Goal: Task Accomplishment & Management: Use online tool/utility

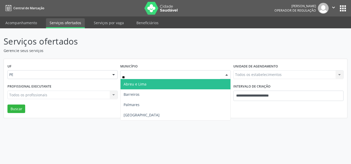
type input "***"
click at [155, 82] on span "[GEOGRAPHIC_DATA]" at bounding box center [176, 84] width 110 height 10
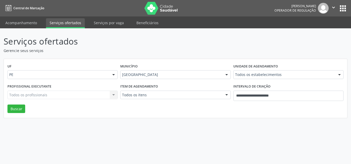
click at [168, 100] on div "Item de agendamento Todos os itens Todos os itens #0000 - Alergologia #0001 - A…" at bounding box center [175, 94] width 113 height 22
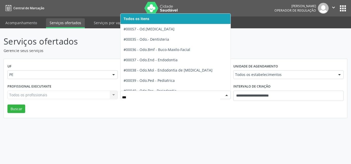
type input "**"
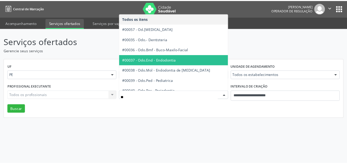
scroll to position [26, 0]
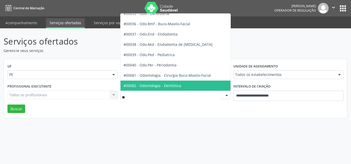
click at [183, 84] on span "#00082 - Odontologia - Dentística" at bounding box center [189, 86] width 137 height 10
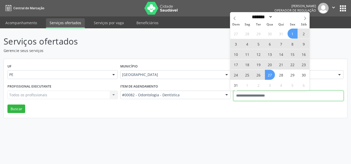
click at [268, 97] on input "text" at bounding box center [289, 96] width 110 height 10
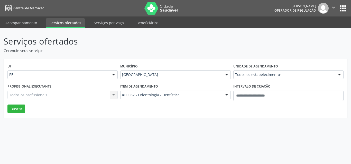
drag, startPoint x: 207, startPoint y: 119, endPoint x: 173, endPoint y: 106, distance: 37.0
click at [207, 119] on div "Serviços ofertados Gerencie seus serviços UF PE PE Nenhum resultado encontrado …" at bounding box center [175, 96] width 351 height 136
click at [14, 106] on button "Buscar" at bounding box center [16, 108] width 18 height 9
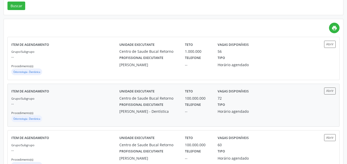
scroll to position [51, 0]
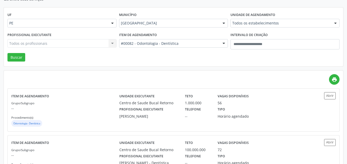
drag, startPoint x: 283, startPoint y: 25, endPoint x: 265, endPoint y: 37, distance: 21.3
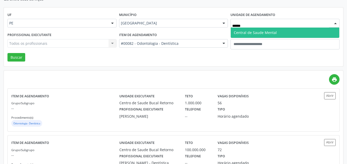
type input "*****"
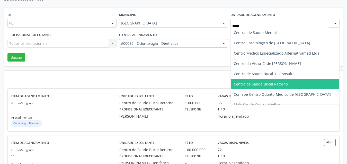
click at [263, 85] on span "Centro de Saude Bucal Retorno" at bounding box center [261, 84] width 54 height 5
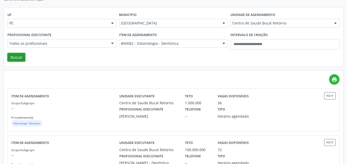
click at [16, 57] on button "Buscar" at bounding box center [16, 57] width 18 height 9
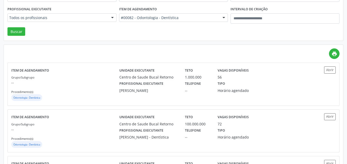
scroll to position [26, 0]
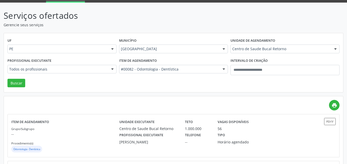
drag, startPoint x: 77, startPoint y: 73, endPoint x: 86, endPoint y: 70, distance: 8.9
click at [80, 72] on div "Todos os profissionais" at bounding box center [61, 69] width 109 height 9
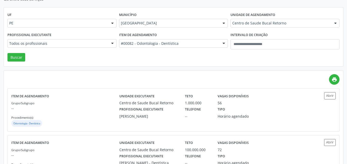
scroll to position [77, 0]
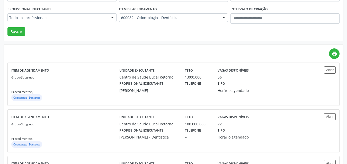
click at [66, 14] on div "Todos os profissionais" at bounding box center [61, 17] width 109 height 9
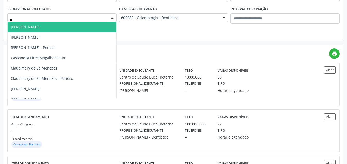
scroll to position [26, 0]
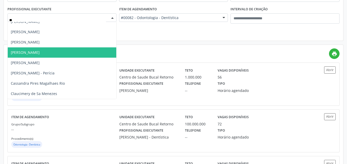
type input "***"
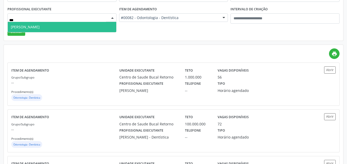
scroll to position [0, 0]
drag, startPoint x: 75, startPoint y: 28, endPoint x: 66, endPoint y: 31, distance: 9.7
click at [71, 29] on span "[PERSON_NAME]" at bounding box center [62, 27] width 109 height 10
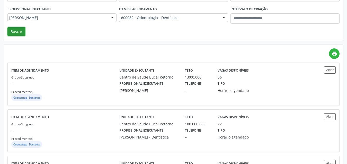
click at [16, 33] on button "Buscar" at bounding box center [16, 31] width 18 height 9
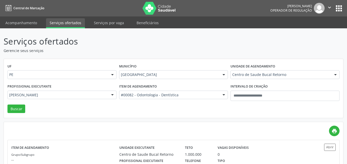
scroll to position [30, 0]
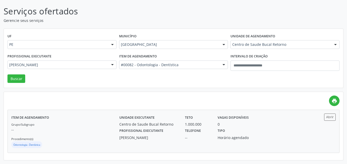
click at [247, 123] on div "0" at bounding box center [239, 123] width 42 height 5
drag, startPoint x: 142, startPoint y: 66, endPoint x: 137, endPoint y: 68, distance: 5.9
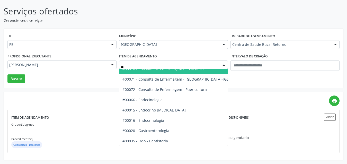
type input "***"
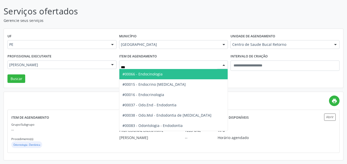
scroll to position [0, 0]
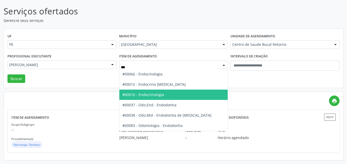
click at [152, 95] on span "#00016 - Endocrinologia" at bounding box center [143, 94] width 42 height 5
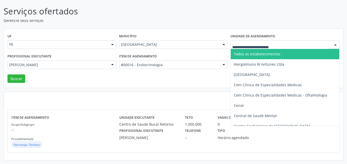
drag, startPoint x: 252, startPoint y: 56, endPoint x: 130, endPoint y: 75, distance: 123.4
click at [248, 56] on span "Todos os estabelecimentos" at bounding box center [288, 54] width 114 height 10
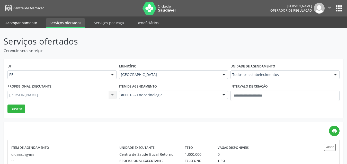
click at [23, 21] on link "Acompanhamento" at bounding box center [21, 22] width 39 height 9
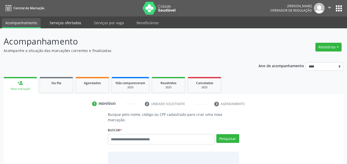
click at [74, 21] on link "Serviços ofertados" at bounding box center [65, 22] width 39 height 9
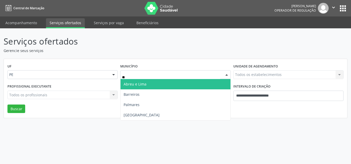
type input "***"
click at [149, 86] on span "[GEOGRAPHIC_DATA]" at bounding box center [176, 84] width 110 height 10
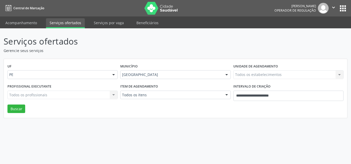
drag, startPoint x: 155, startPoint y: 94, endPoint x: 151, endPoint y: 96, distance: 4.5
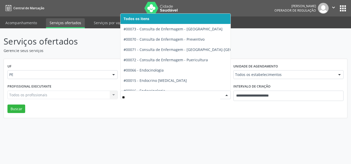
type input "***"
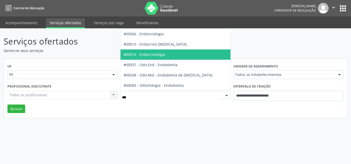
drag, startPoint x: 171, startPoint y: 58, endPoint x: 279, endPoint y: 100, distance: 116.3
click at [172, 58] on span "#00016 - Endocrinologia" at bounding box center [176, 54] width 110 height 10
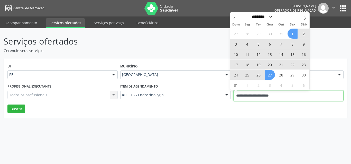
drag, startPoint x: 283, startPoint y: 97, endPoint x: 276, endPoint y: 101, distance: 7.4
click at [279, 99] on input "**********" at bounding box center [289, 96] width 110 height 10
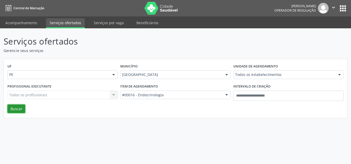
click at [16, 109] on button "Buscar" at bounding box center [16, 108] width 18 height 9
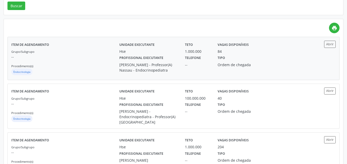
scroll to position [51, 0]
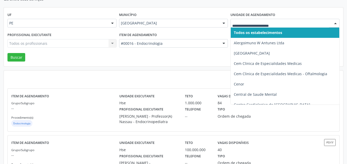
drag, startPoint x: 266, startPoint y: 25, endPoint x: 262, endPoint y: 27, distance: 4.1
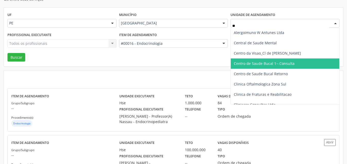
type input "*"
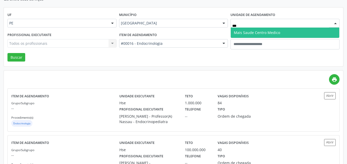
click at [265, 29] on span "Mais Saude Centro Medico" at bounding box center [285, 33] width 109 height 10
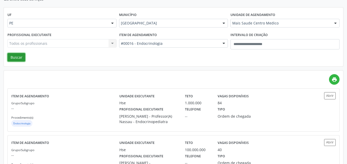
click at [17, 55] on button "Buscar" at bounding box center [16, 57] width 18 height 9
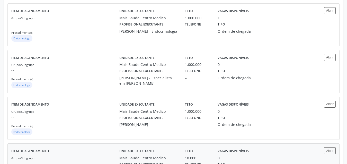
scroll to position [543, 0]
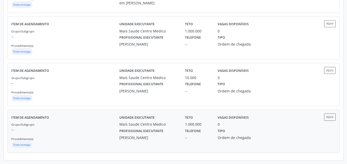
click at [258, 130] on div "Tipo Ordem de chegada" at bounding box center [238, 133] width 49 height 13
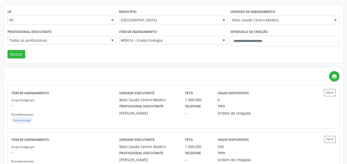
scroll to position [0, 0]
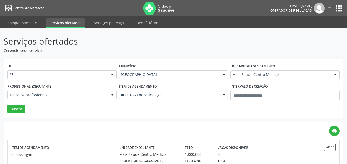
drag, startPoint x: 269, startPoint y: 72, endPoint x: 266, endPoint y: 73, distance: 2.6
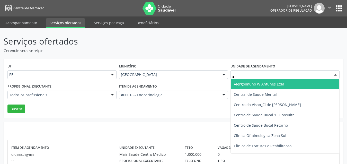
type input "**"
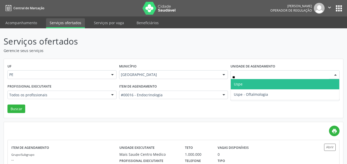
click at [252, 82] on span "Uspe" at bounding box center [285, 84] width 109 height 10
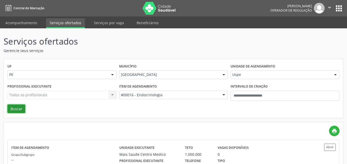
click at [14, 107] on button "Buscar" at bounding box center [16, 108] width 18 height 9
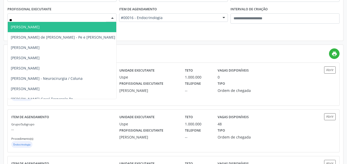
type input "***"
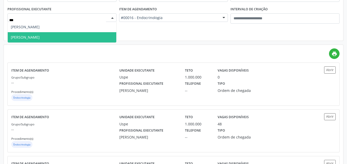
click at [40, 37] on span "[PERSON_NAME]" at bounding box center [25, 37] width 29 height 5
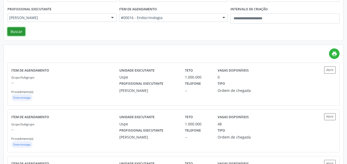
click at [18, 32] on button "Buscar" at bounding box center [16, 31] width 18 height 9
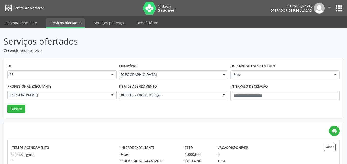
scroll to position [30, 0]
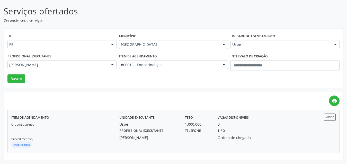
click at [271, 137] on div "Profissional executante [PERSON_NAME] Telefone -- Tipo Ordem de chegada" at bounding box center [214, 133] width 197 height 13
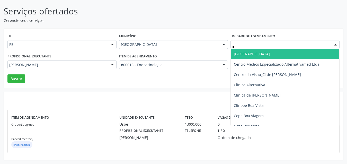
type input "**"
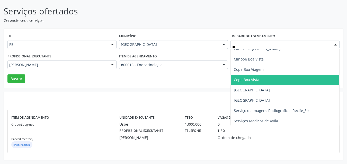
scroll to position [47, 0]
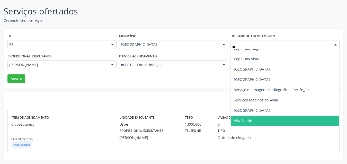
drag, startPoint x: 252, startPoint y: 123, endPoint x: 183, endPoint y: 108, distance: 70.8
click at [252, 123] on span "Vita Saude" at bounding box center [285, 121] width 109 height 10
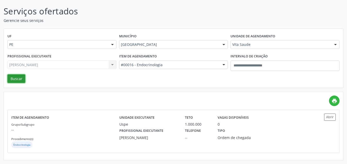
click at [17, 78] on button "Buscar" at bounding box center [16, 78] width 18 height 9
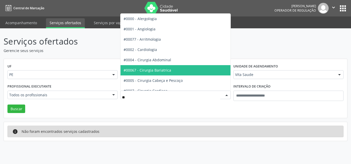
type input "***"
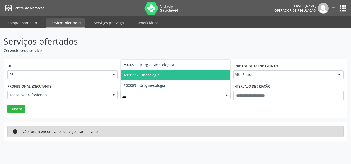
drag, startPoint x: 155, startPoint y: 77, endPoint x: 164, endPoint y: 78, distance: 8.8
click at [164, 78] on span "#00022 - Ginecologia" at bounding box center [176, 75] width 110 height 10
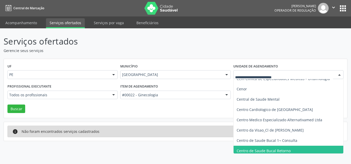
drag, startPoint x: 253, startPoint y: 76, endPoint x: 242, endPoint y: 80, distance: 11.8
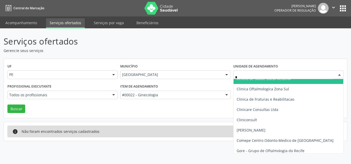
type input "**"
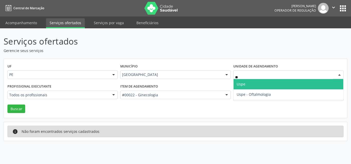
click at [252, 85] on span "Uspe" at bounding box center [289, 84] width 110 height 10
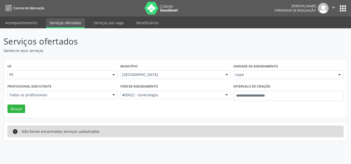
drag, startPoint x: 57, startPoint y: 95, endPoint x: 62, endPoint y: 93, distance: 5.1
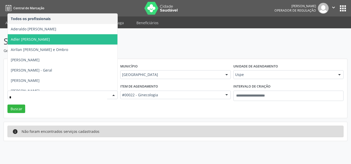
click at [62, 93] on input "*" at bounding box center [58, 97] width 98 height 10
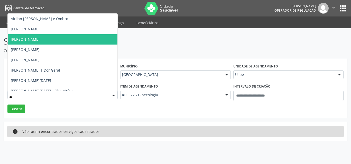
type input "***"
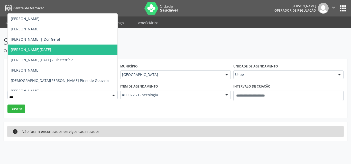
click at [58, 51] on span "[PERSON_NAME][DATE]" at bounding box center [63, 50] width 110 height 10
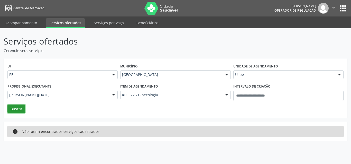
click at [21, 111] on button "Buscar" at bounding box center [16, 108] width 18 height 9
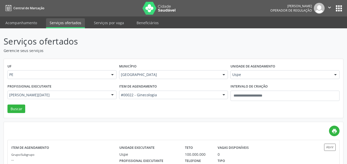
scroll to position [30, 0]
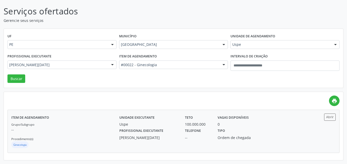
click at [258, 136] on div "Ordem de chegada" at bounding box center [239, 137] width 42 height 5
